Goal: Task Accomplishment & Management: Manage account settings

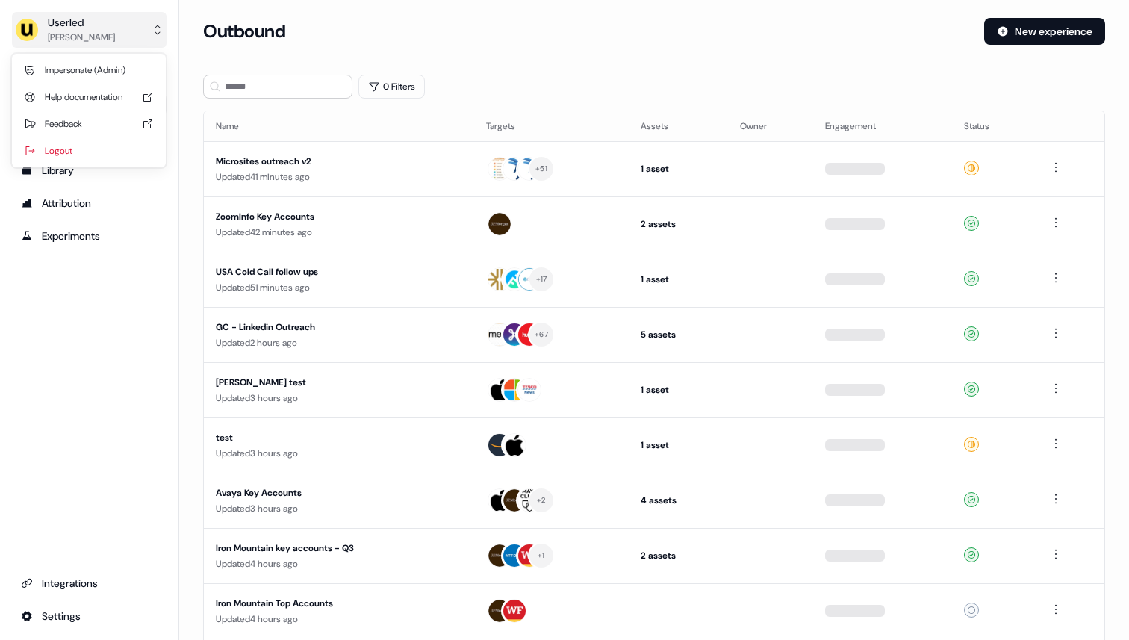
click at [133, 32] on button "Userled Ryan Hennessy" at bounding box center [89, 30] width 155 height 36
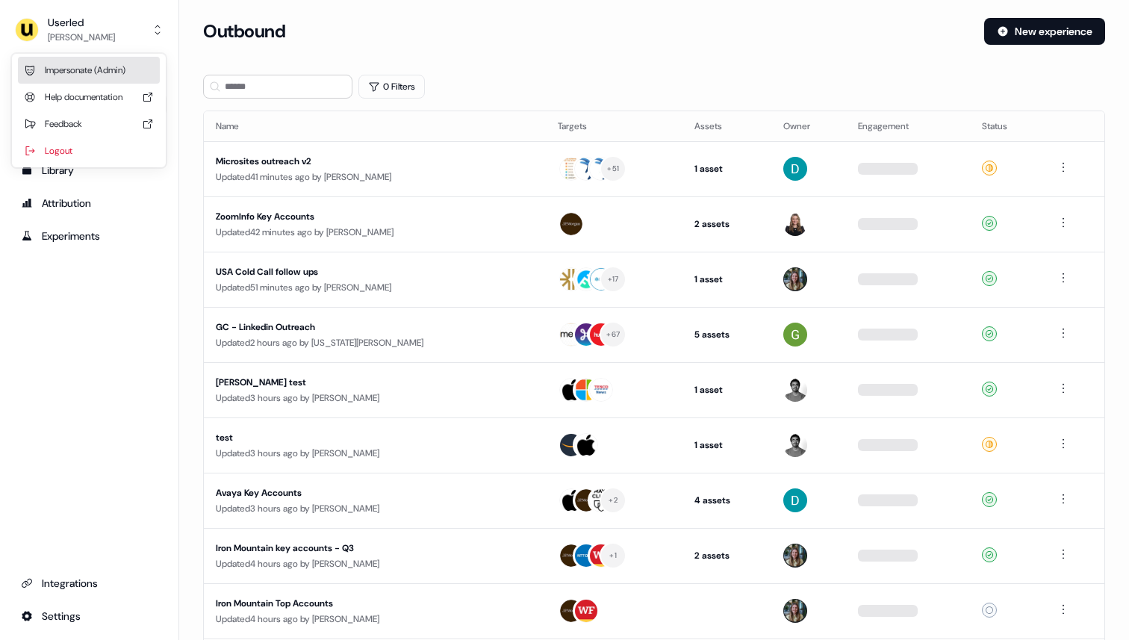
click at [131, 70] on div "Impersonate (Admin)" at bounding box center [89, 70] width 142 height 27
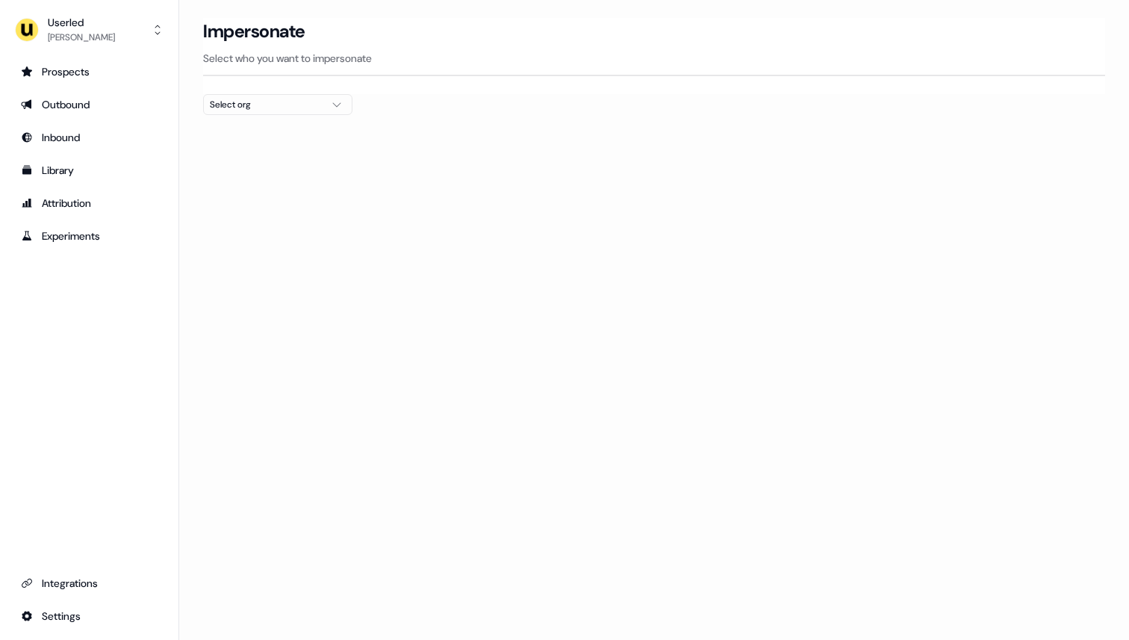
click at [252, 110] on div "Select org" at bounding box center [266, 104] width 112 height 15
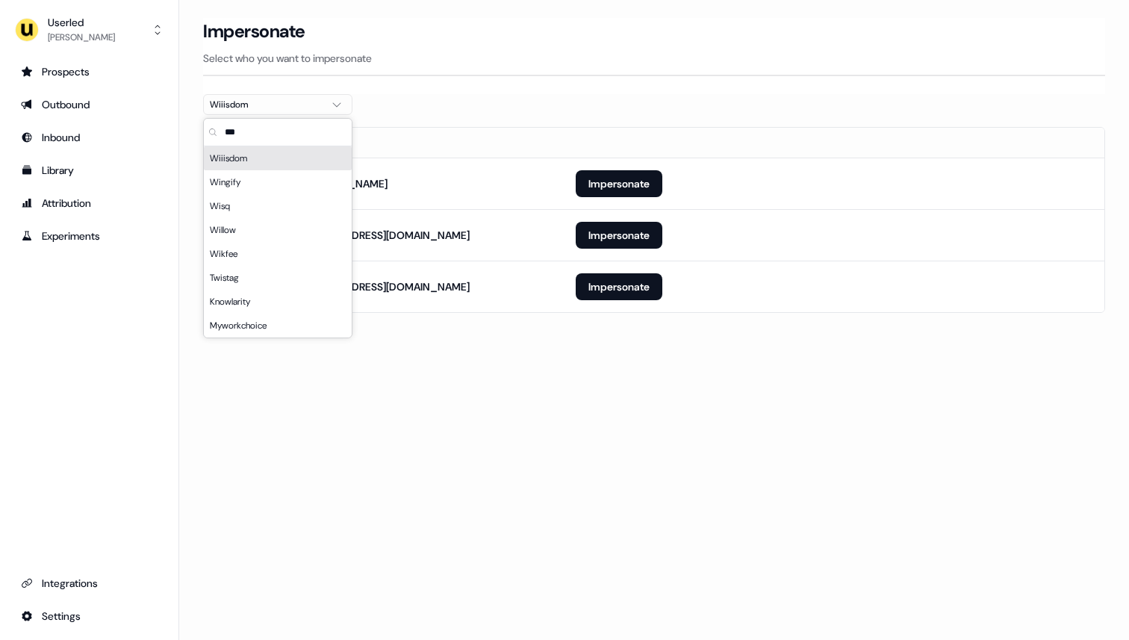
type input "***"
click at [605, 320] on section "Loading... Impersonate Select who you want to impersonate Wiiisdom Email ailsa.…" at bounding box center [654, 186] width 950 height 337
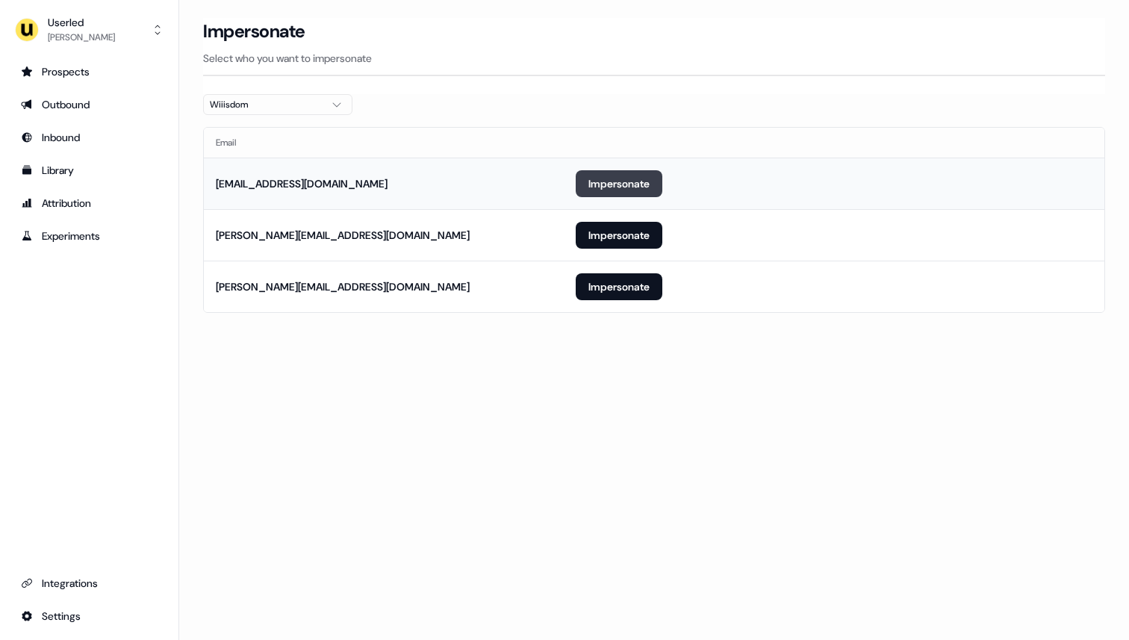
click at [658, 185] on button "Impersonate" at bounding box center [619, 183] width 87 height 27
